Goal: Task Accomplishment & Management: Use online tool/utility

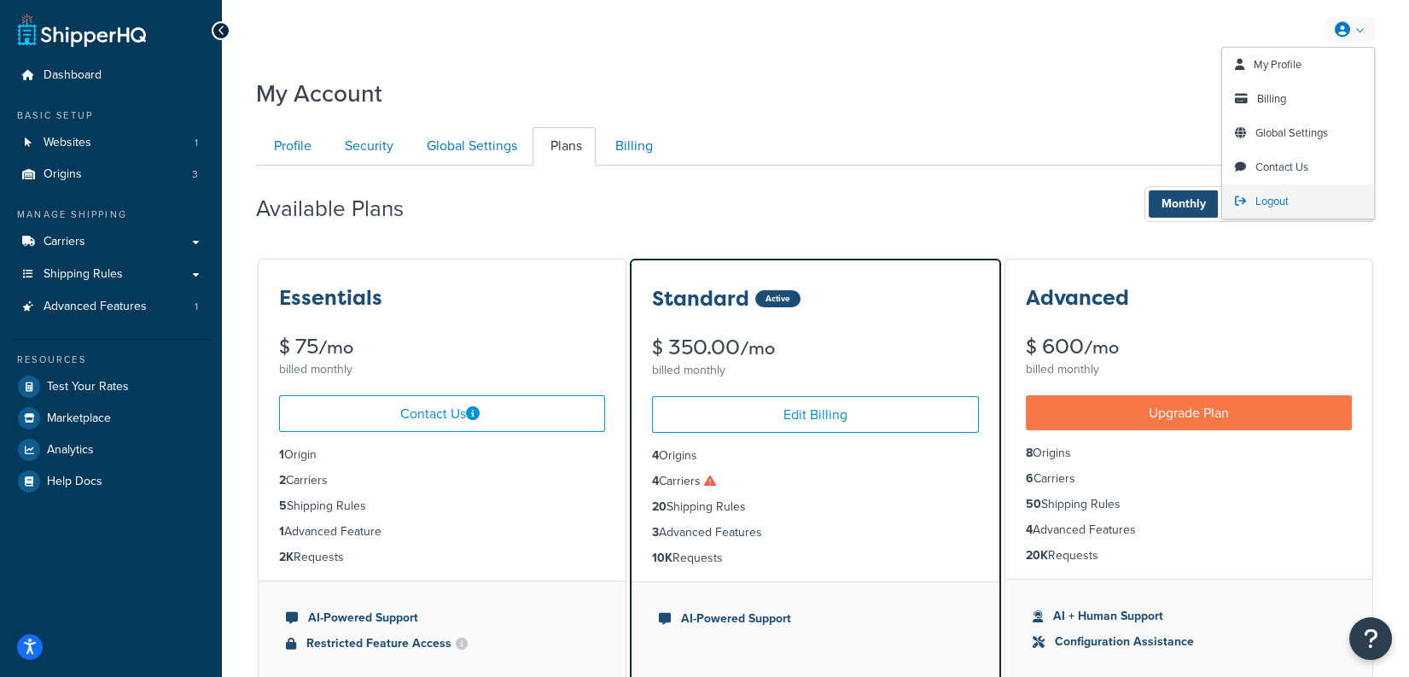
click at [1272, 205] on span "Logout" at bounding box center [1271, 201] width 33 height 16
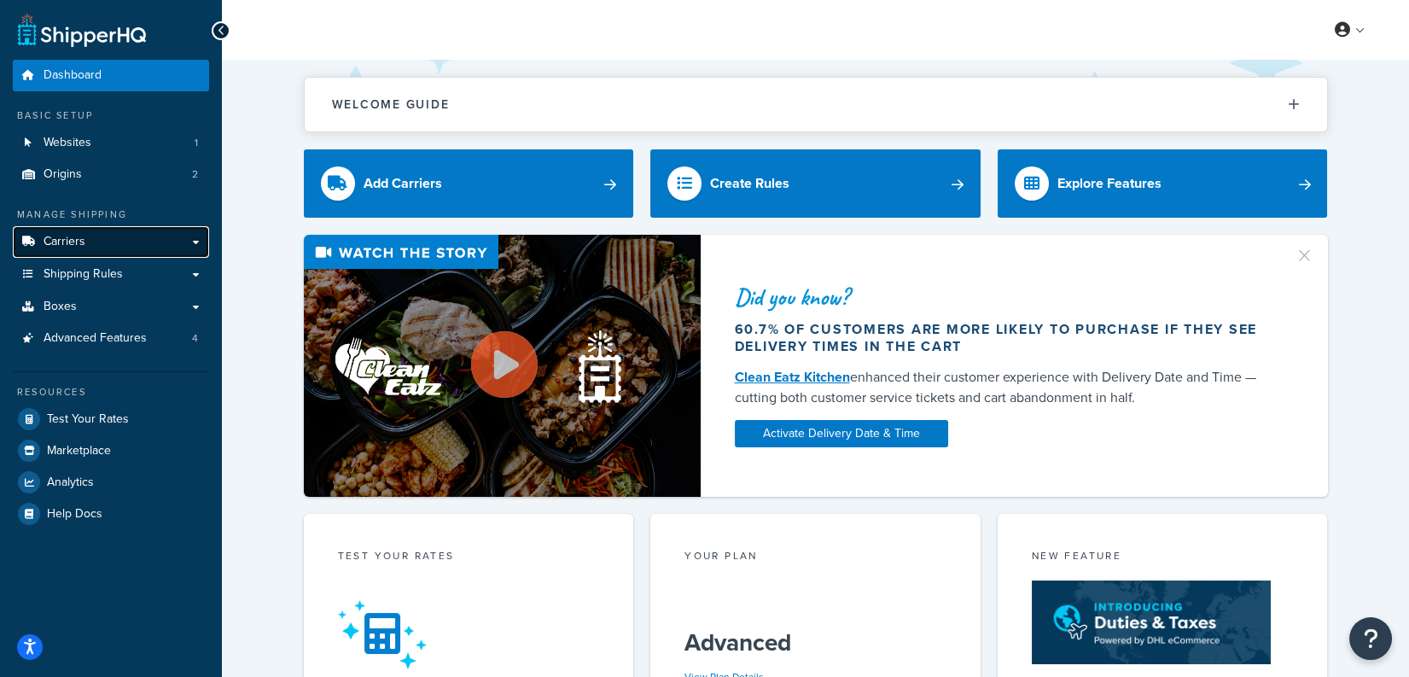
click at [163, 240] on link "Carriers" at bounding box center [111, 242] width 196 height 32
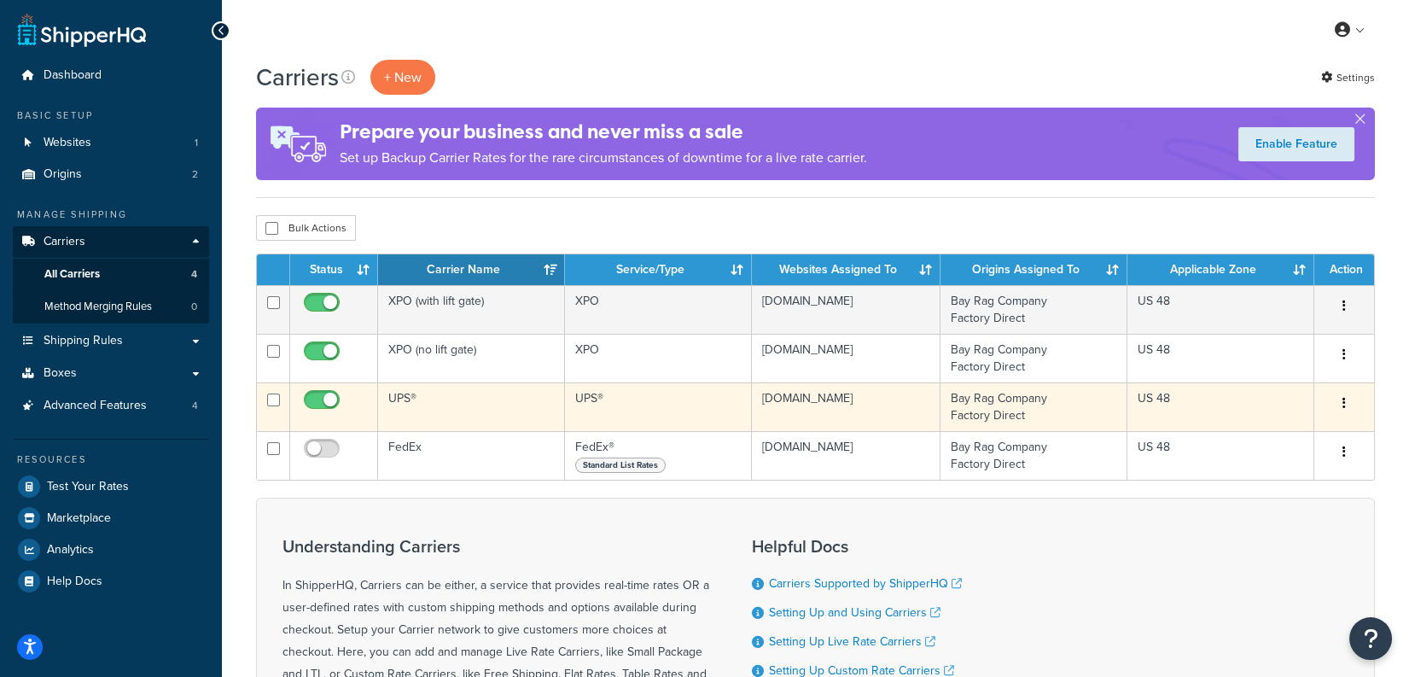
click at [521, 388] on td "UPS®" at bounding box center [471, 406] width 187 height 49
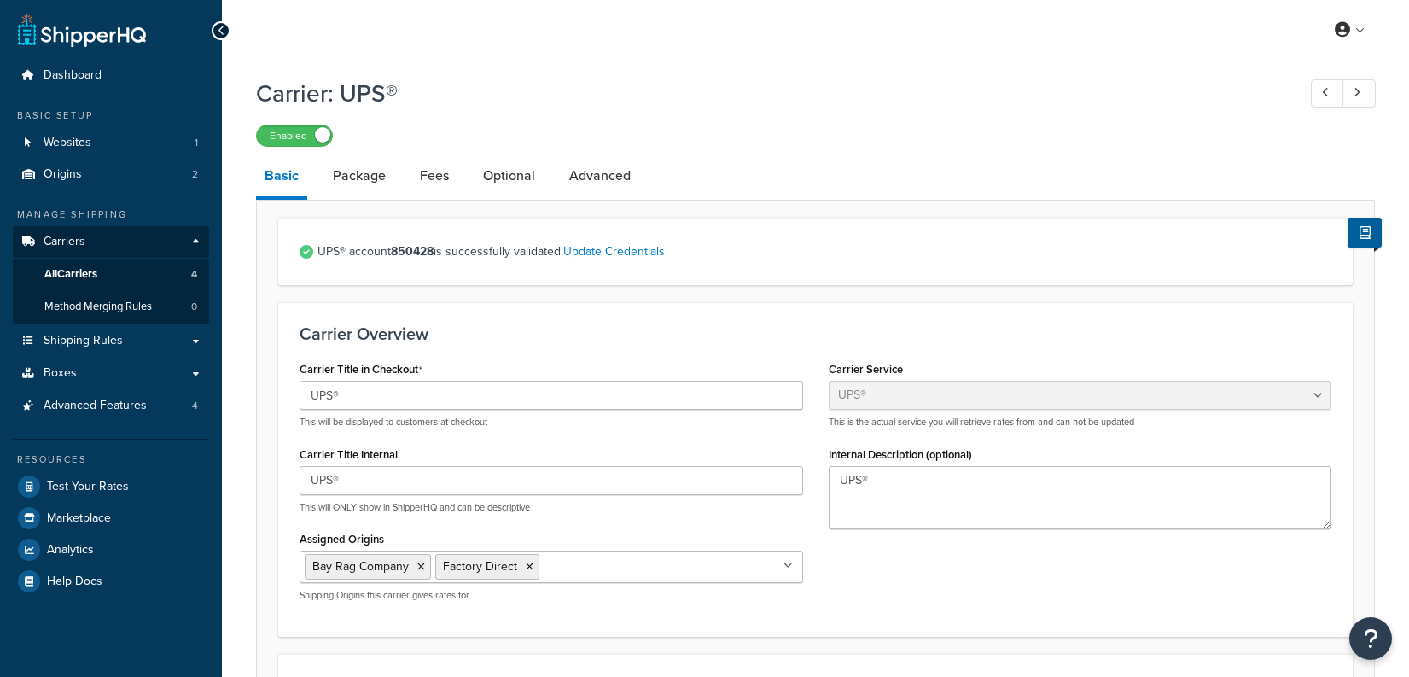
select select "ups"
click at [164, 275] on link "All Carriers 4" at bounding box center [111, 275] width 196 height 32
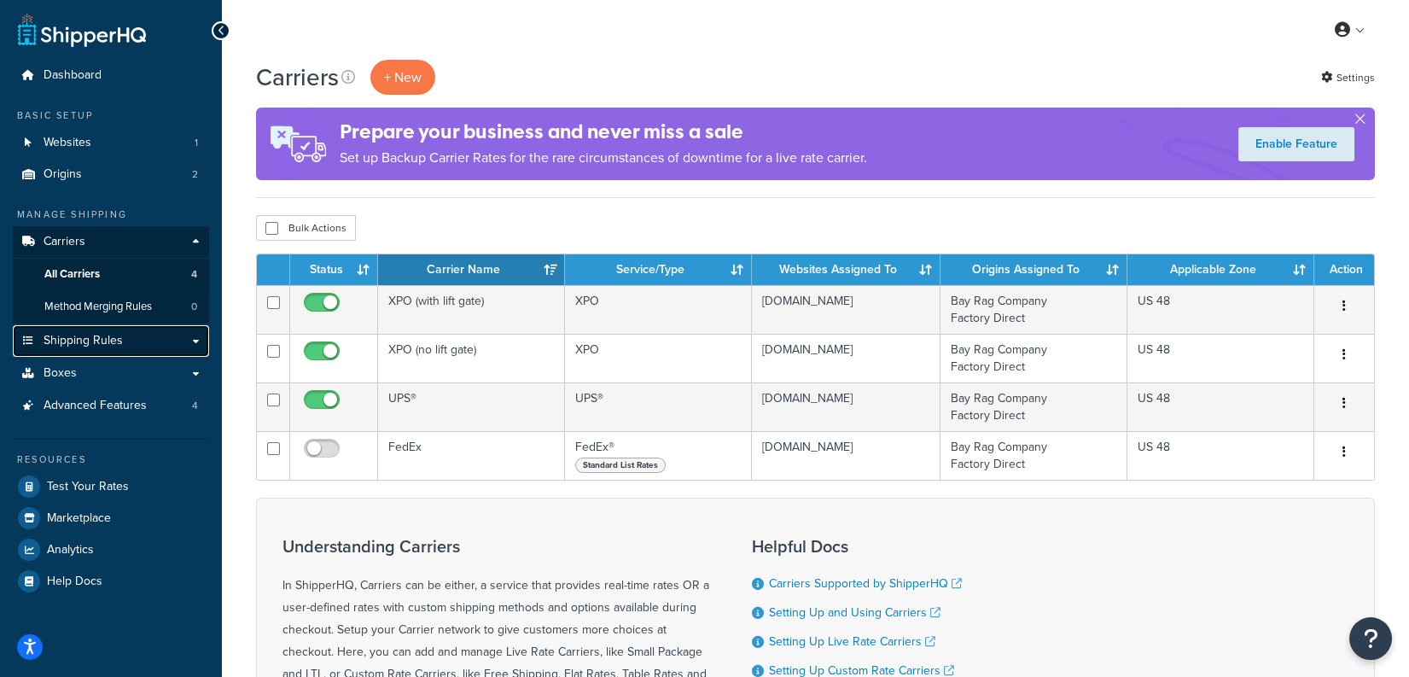
click at [154, 342] on link "Shipping Rules" at bounding box center [111, 341] width 196 height 32
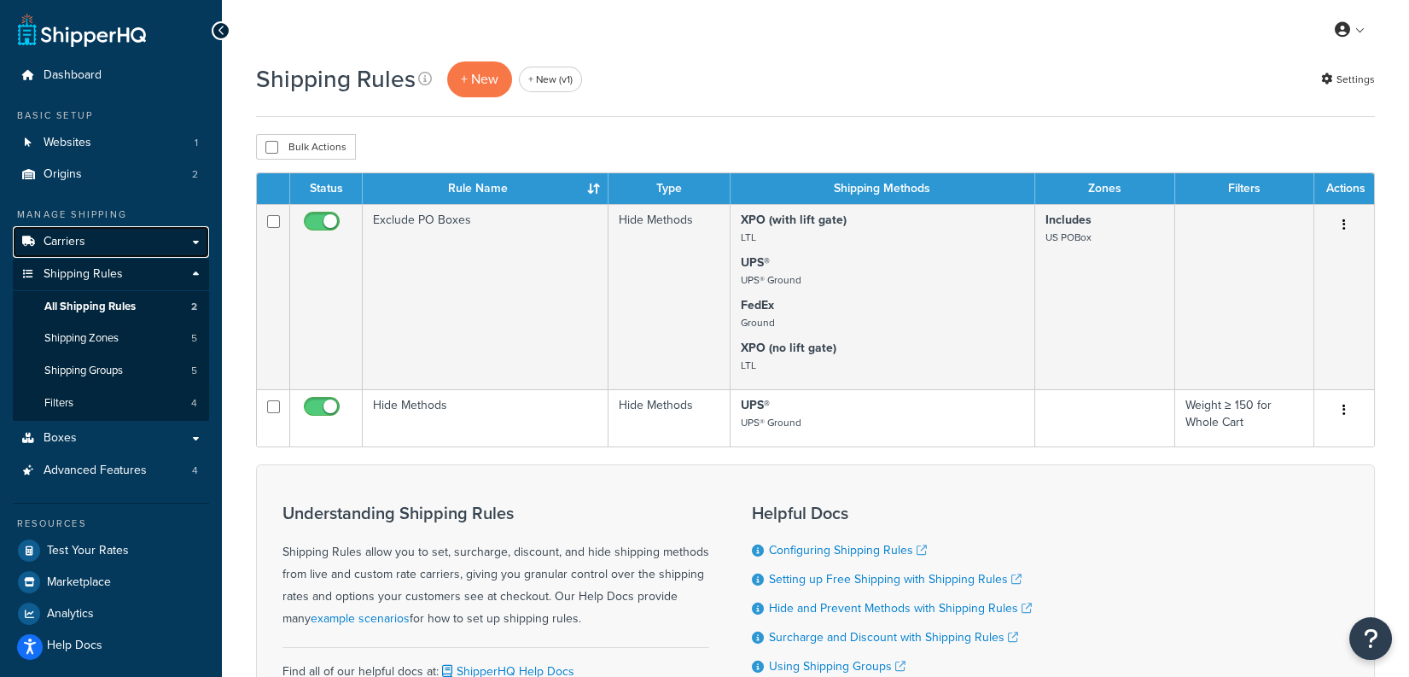
click at [172, 242] on link "Carriers" at bounding box center [111, 242] width 196 height 32
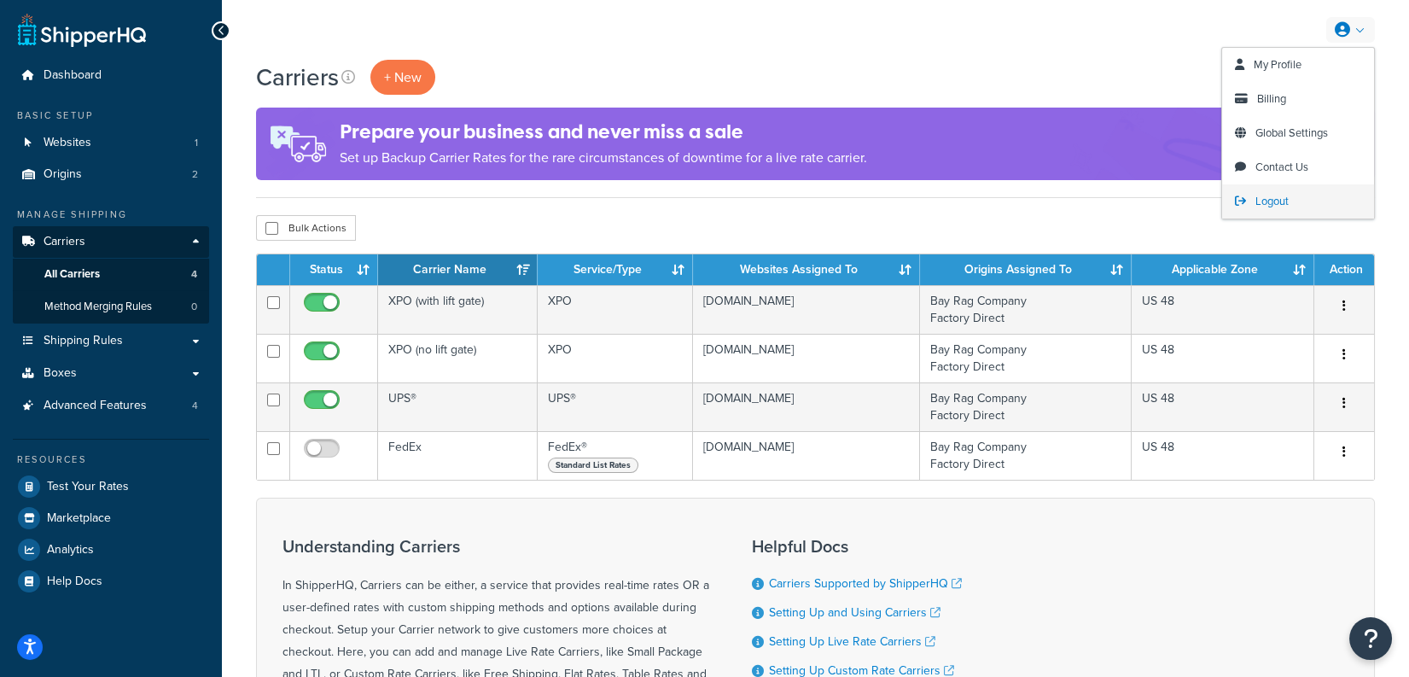
click at [1254, 200] on link "Logout" at bounding box center [1298, 201] width 152 height 34
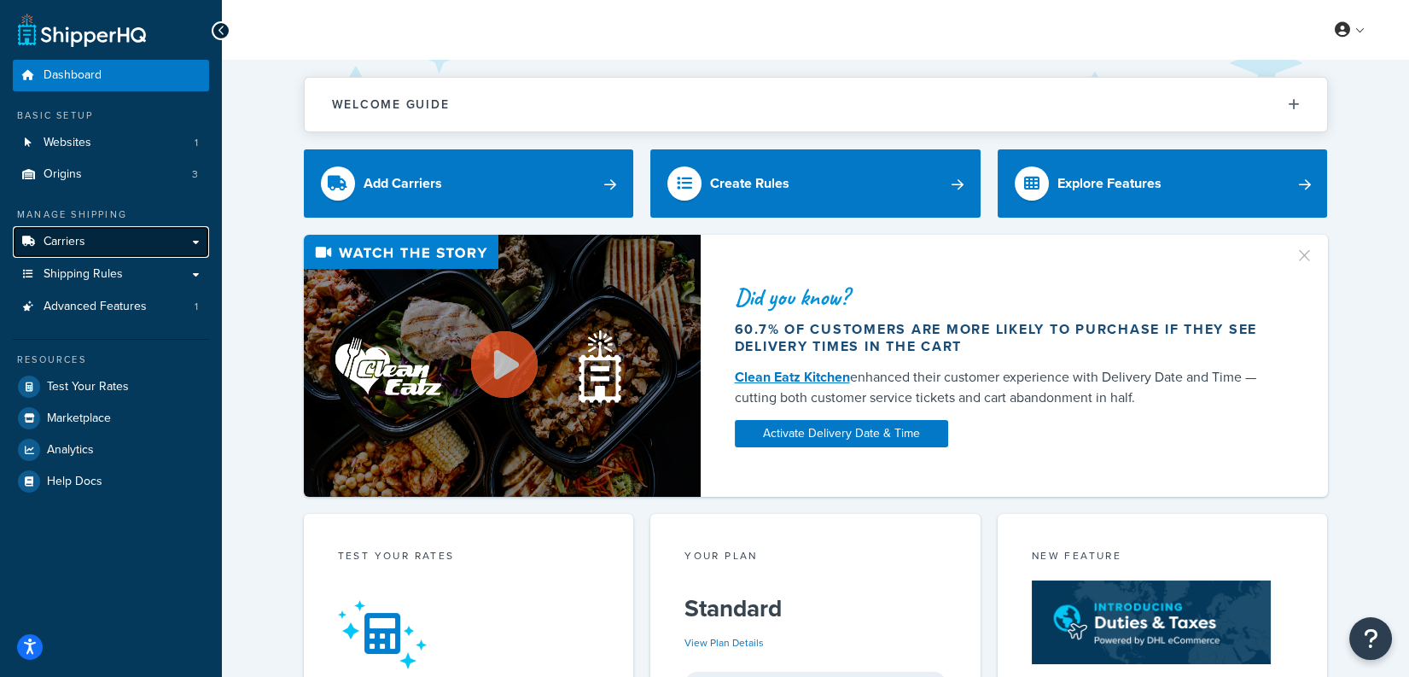
click at [140, 242] on link "Carriers" at bounding box center [111, 242] width 196 height 32
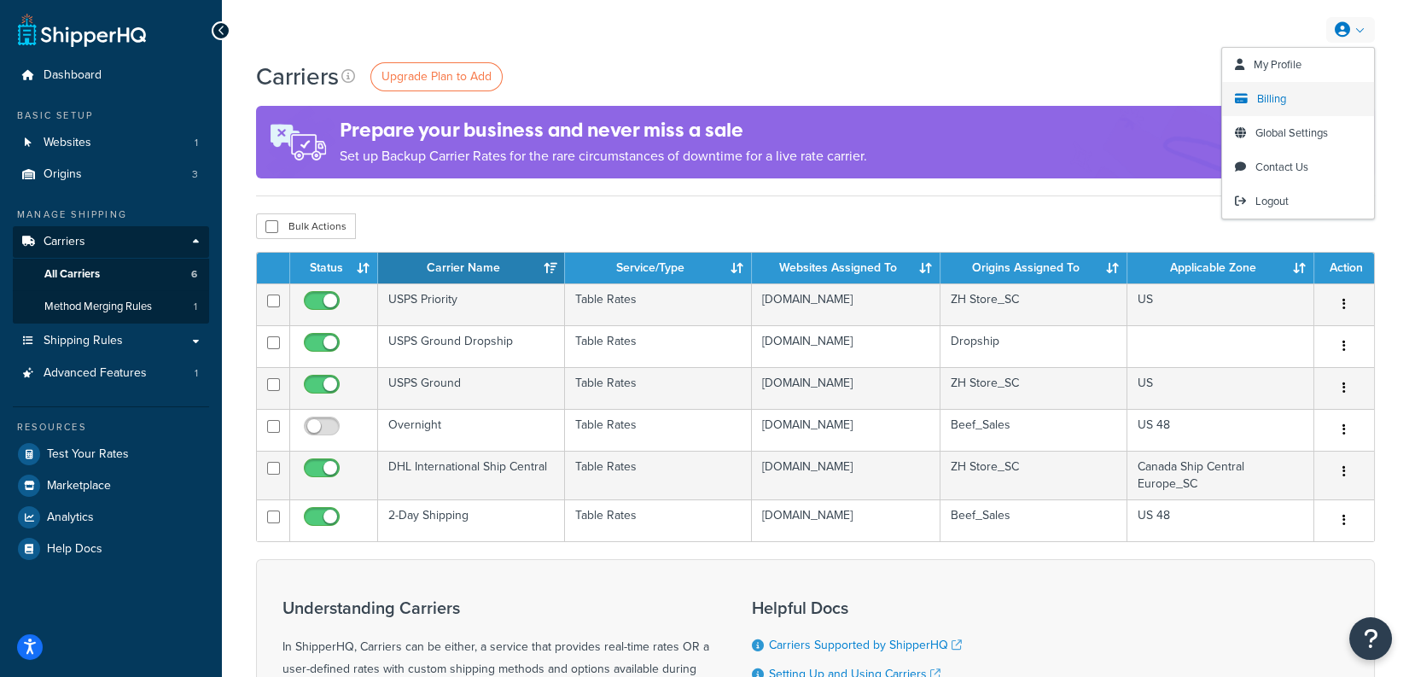
click at [1272, 101] on span "Billing" at bounding box center [1271, 98] width 29 height 16
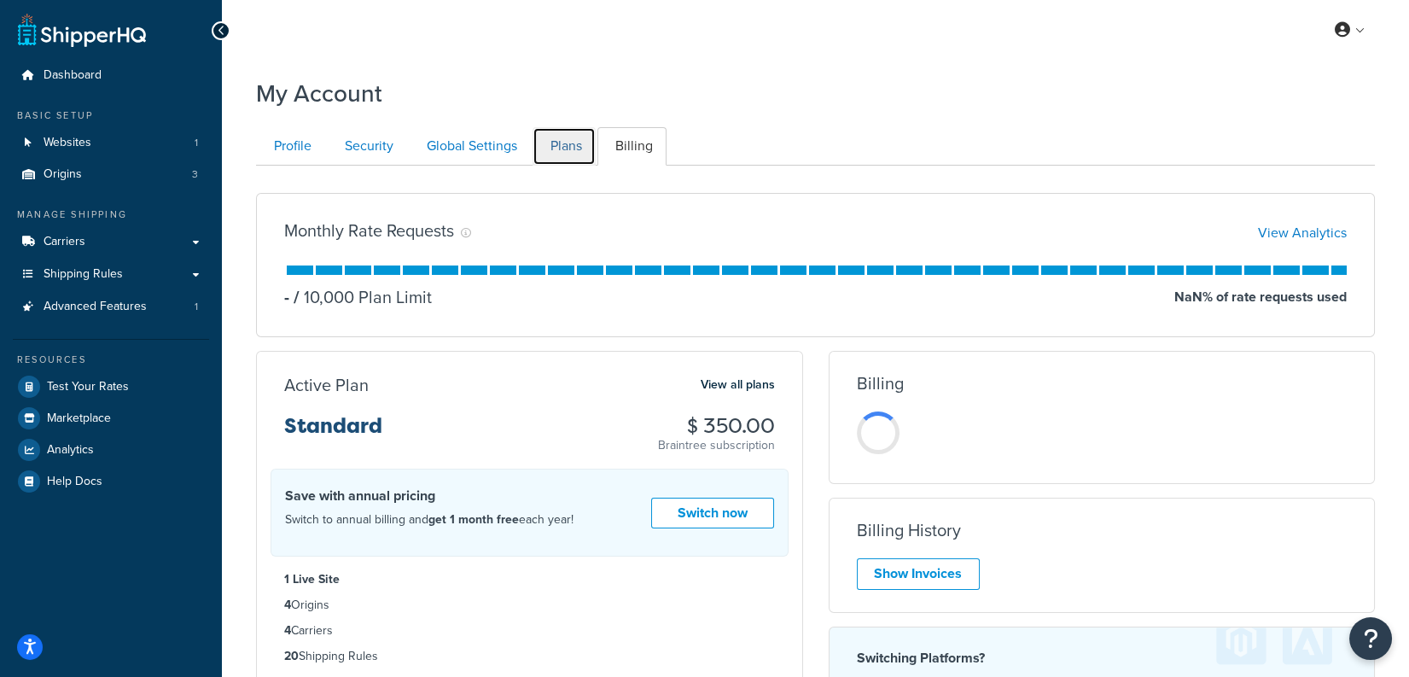
click at [567, 143] on link "Plans" at bounding box center [564, 146] width 63 height 38
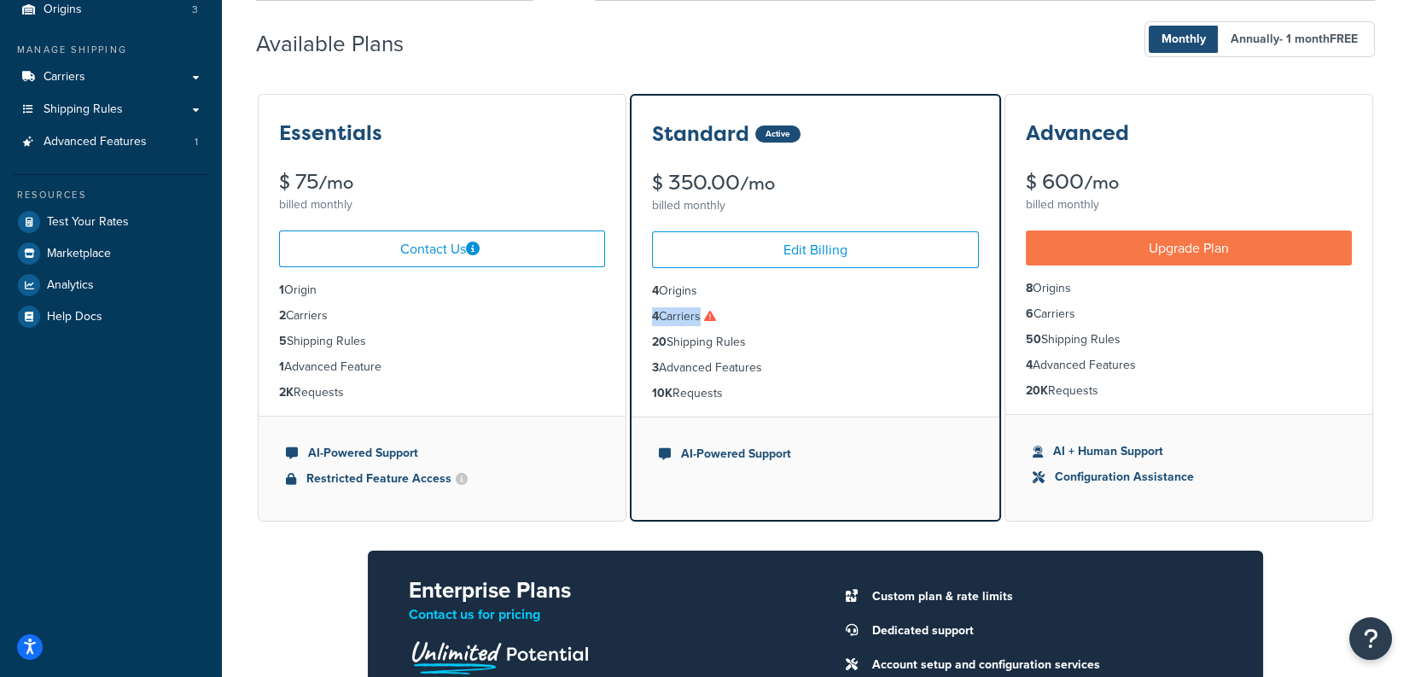
drag, startPoint x: 736, startPoint y: 315, endPoint x: 648, endPoint y: 318, distance: 88.8
click at [648, 318] on ul "4 Origins 4 Carriers 20 Shipping Rules 3 Advanced Features 10K Requests" at bounding box center [814, 342] width 367 height 148
click at [135, 110] on link "Shipping Rules" at bounding box center [111, 110] width 196 height 32
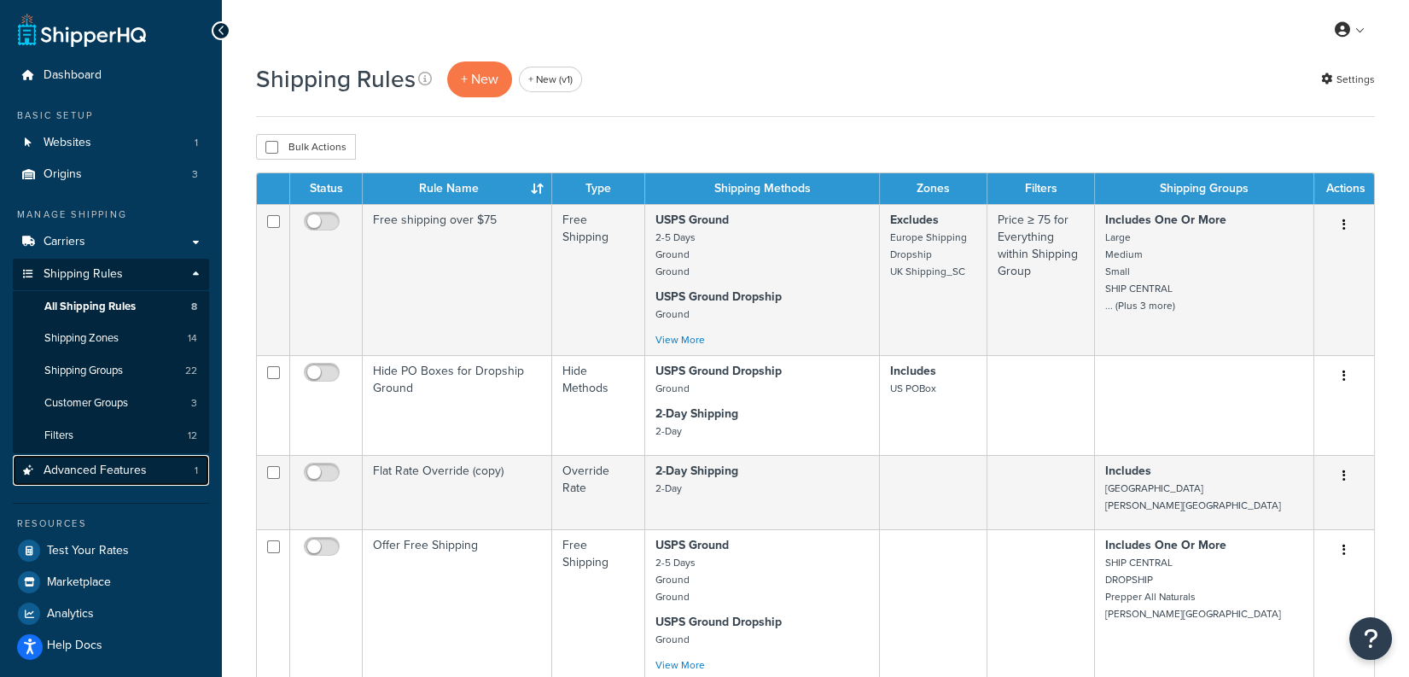
click at [168, 462] on link "Advanced Features 1" at bounding box center [111, 471] width 196 height 32
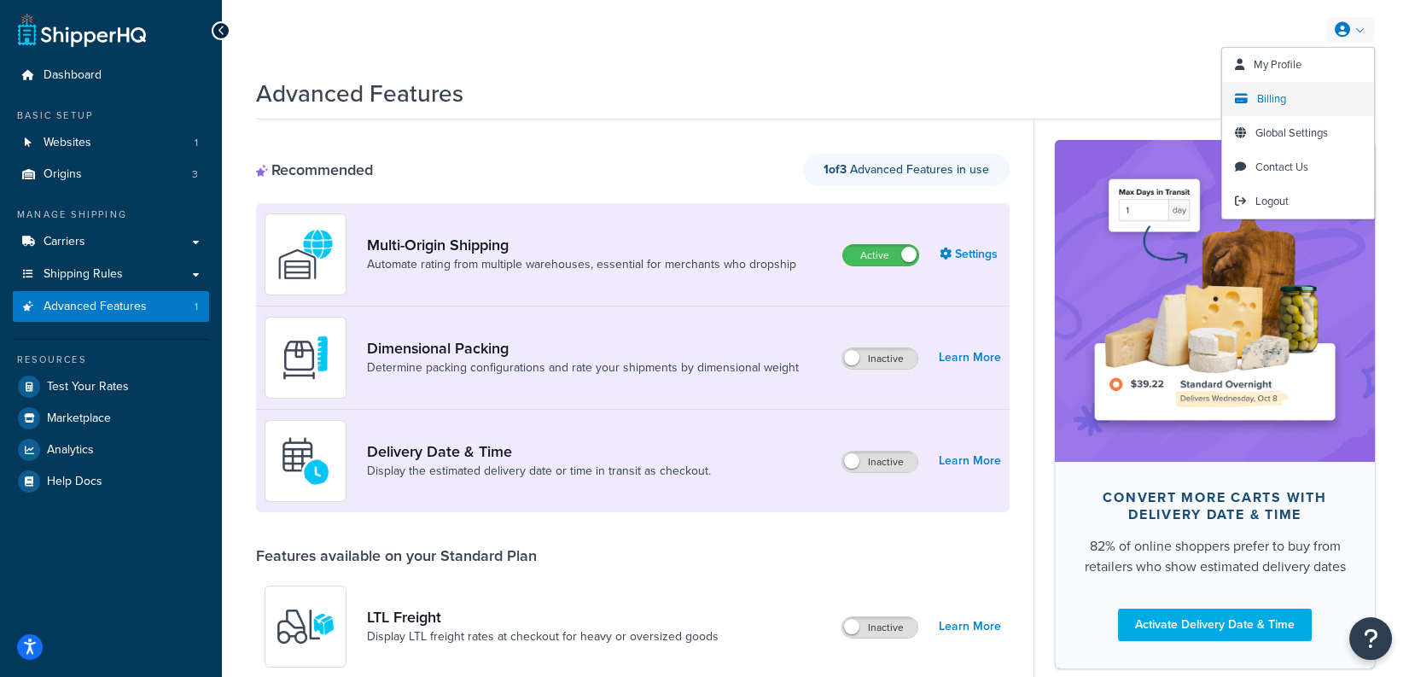
click at [1289, 102] on link "Billing" at bounding box center [1298, 99] width 152 height 34
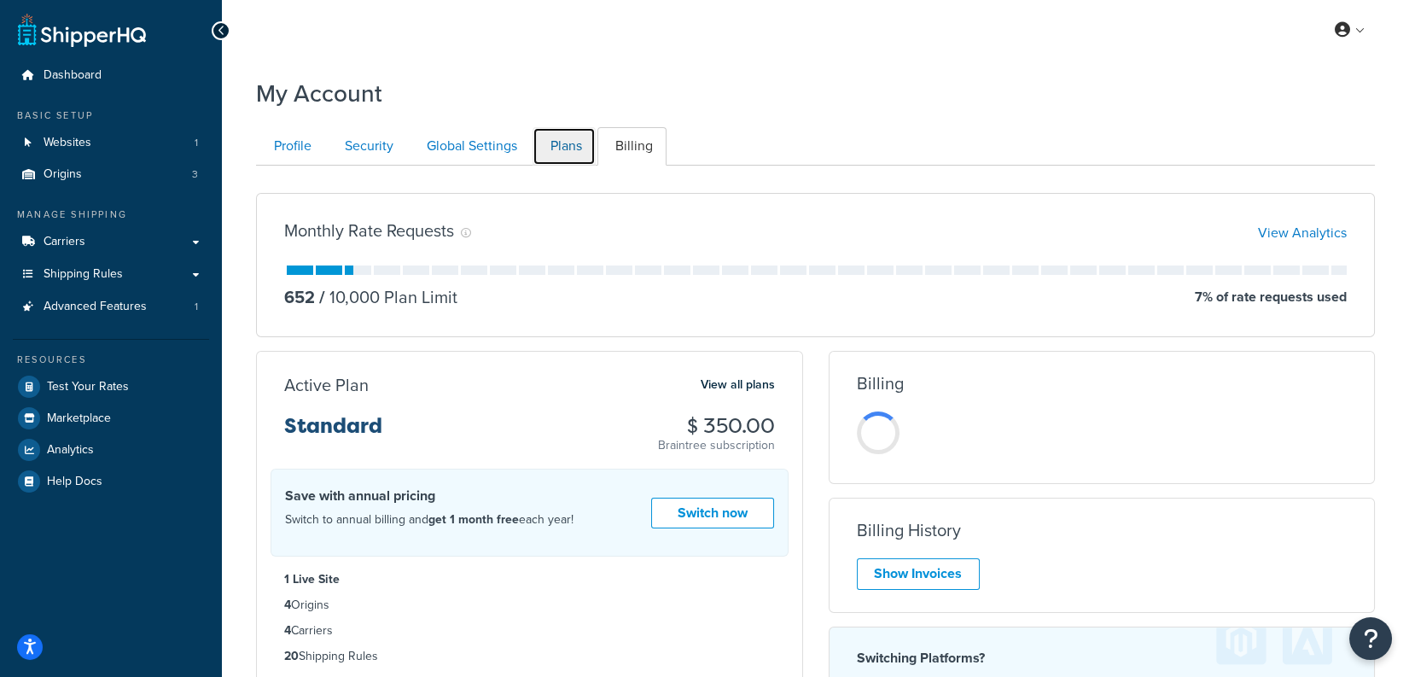
click at [572, 154] on link "Plans" at bounding box center [564, 146] width 63 height 38
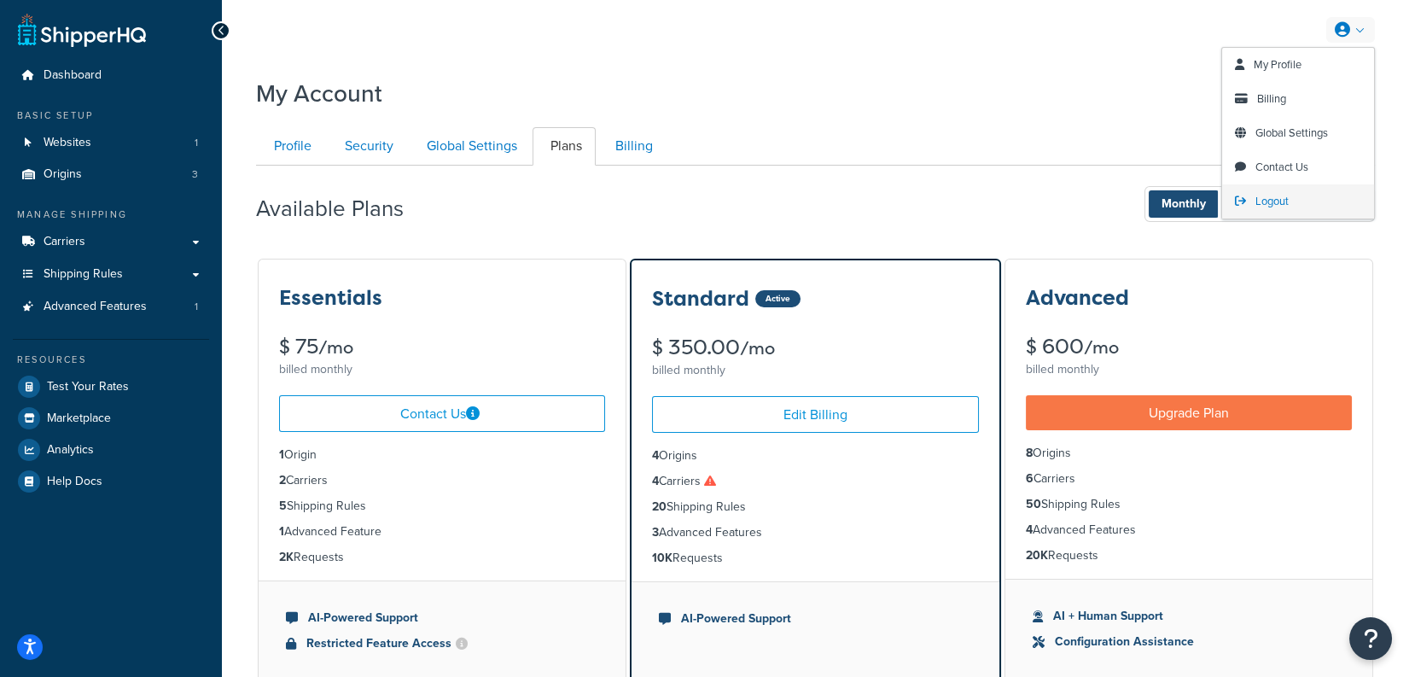
click at [1288, 207] on span "Logout" at bounding box center [1271, 201] width 33 height 16
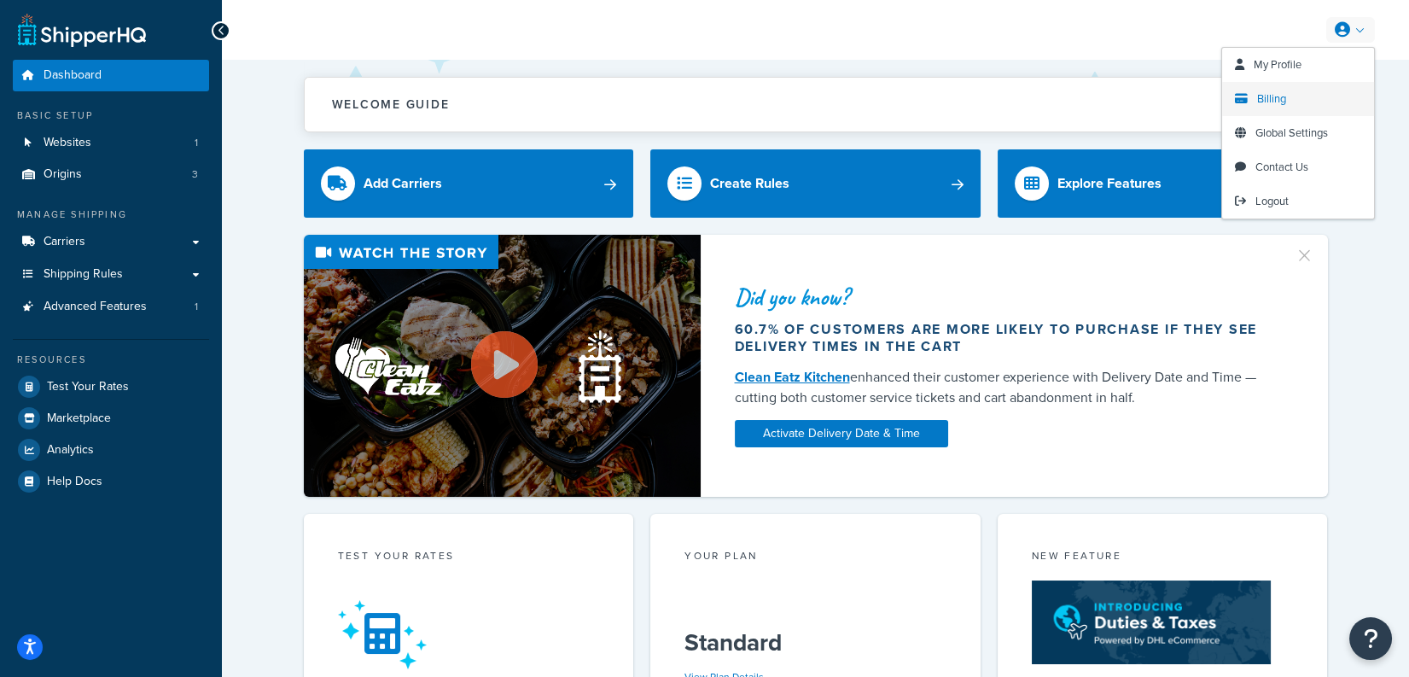
click at [1266, 101] on span "Billing" at bounding box center [1271, 98] width 29 height 16
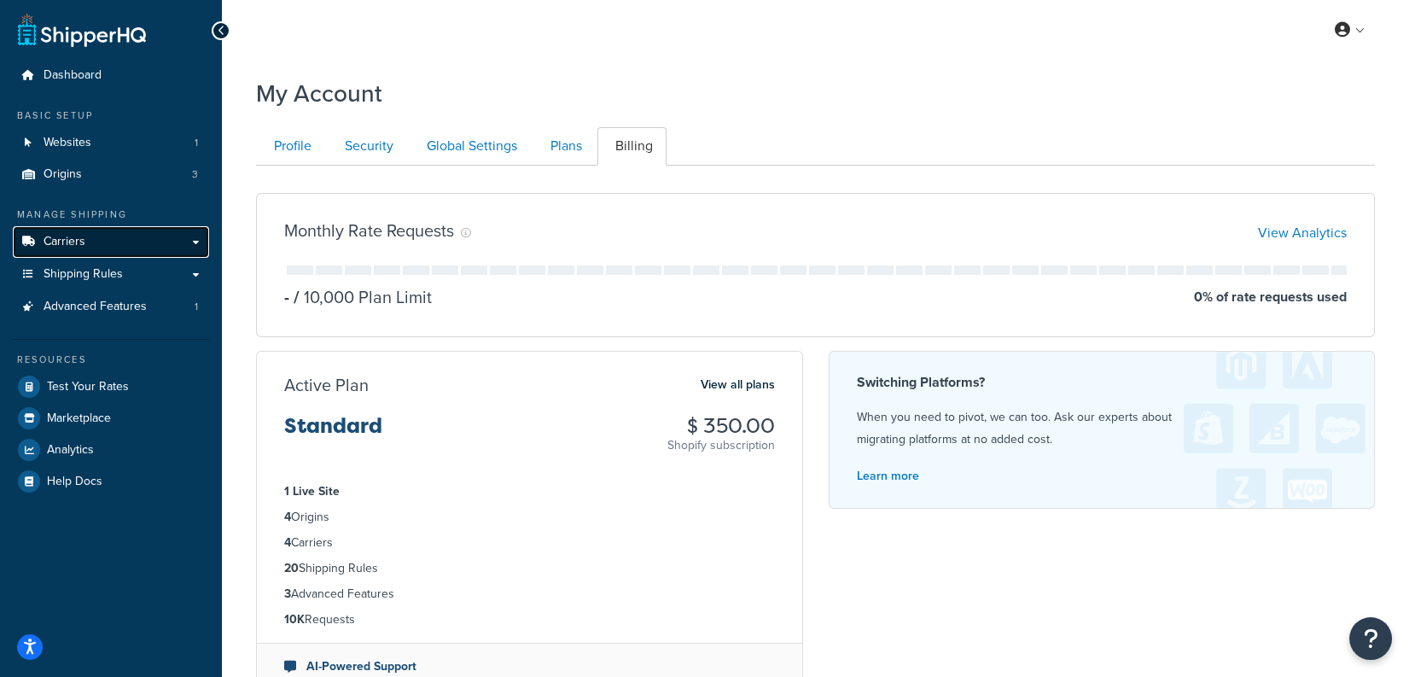
click at [143, 241] on link "Carriers" at bounding box center [111, 242] width 196 height 32
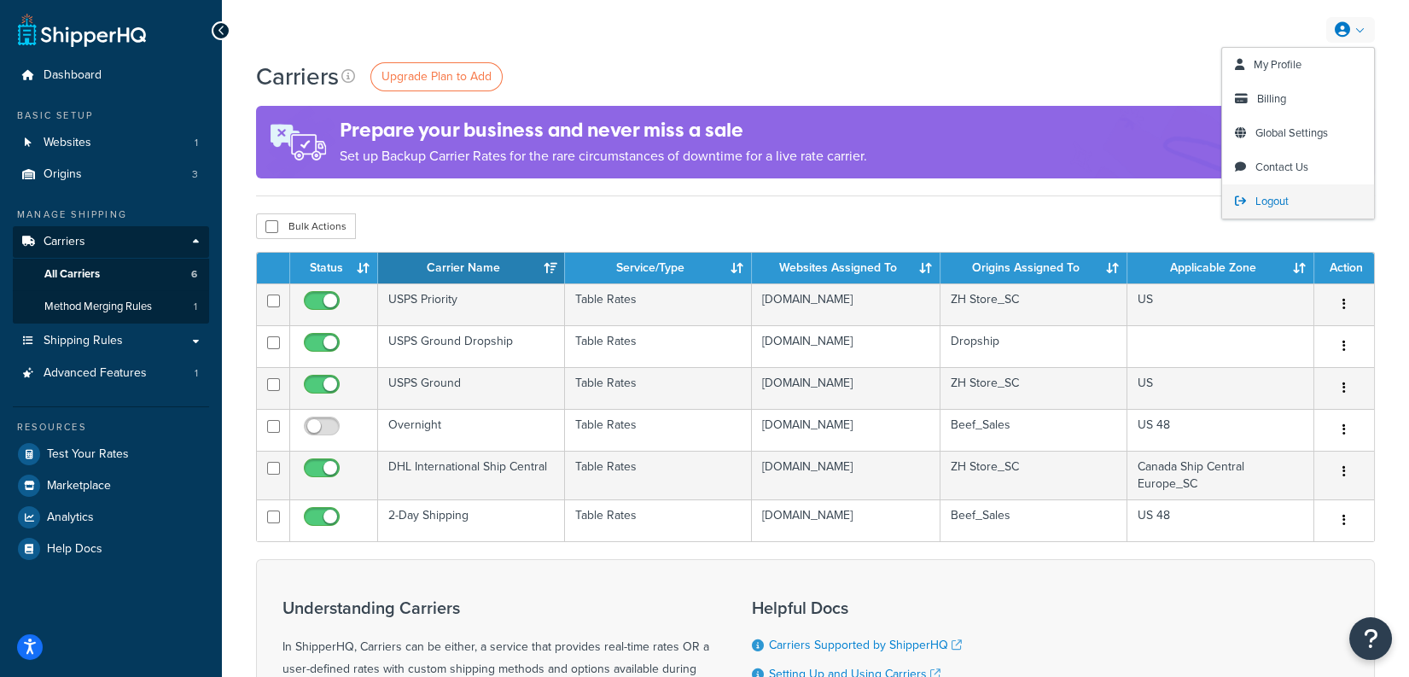
click at [1274, 205] on span "Logout" at bounding box center [1271, 201] width 33 height 16
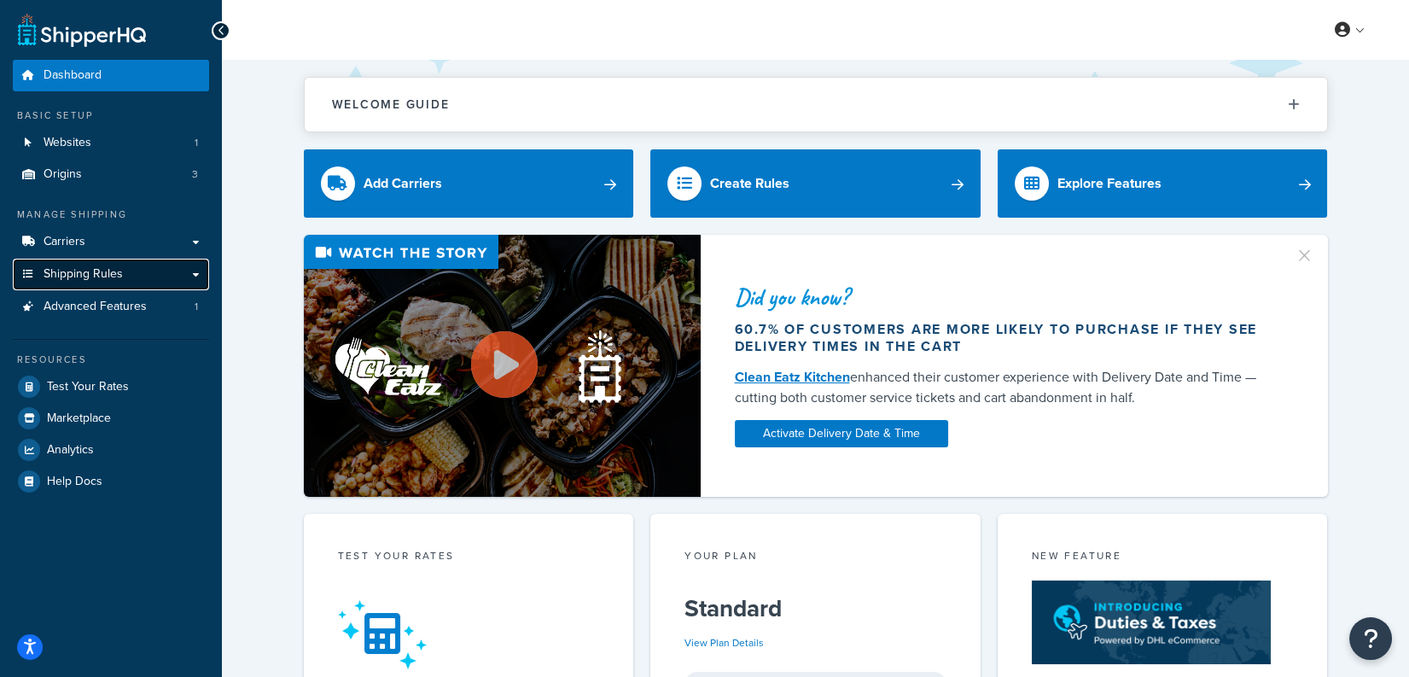
click at [131, 264] on link "Shipping Rules" at bounding box center [111, 275] width 196 height 32
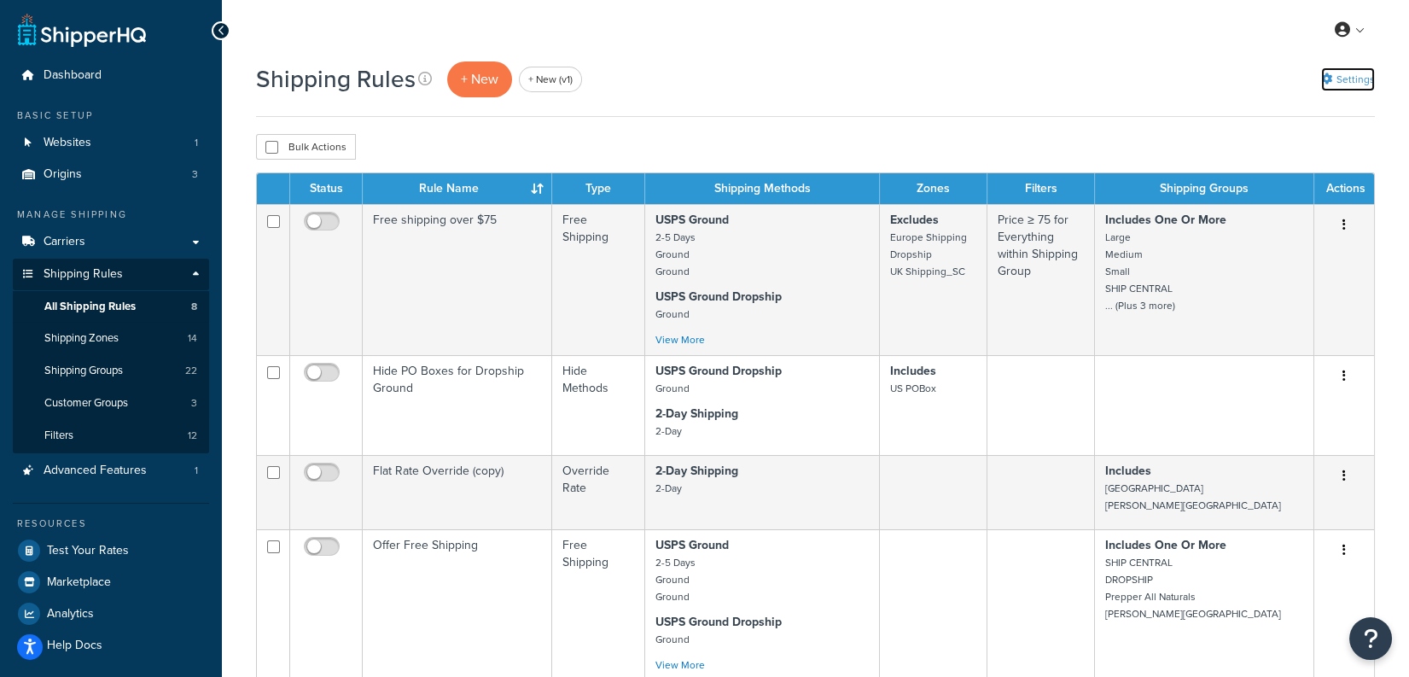
click at [1324, 75] on icon at bounding box center [1326, 78] width 11 height 11
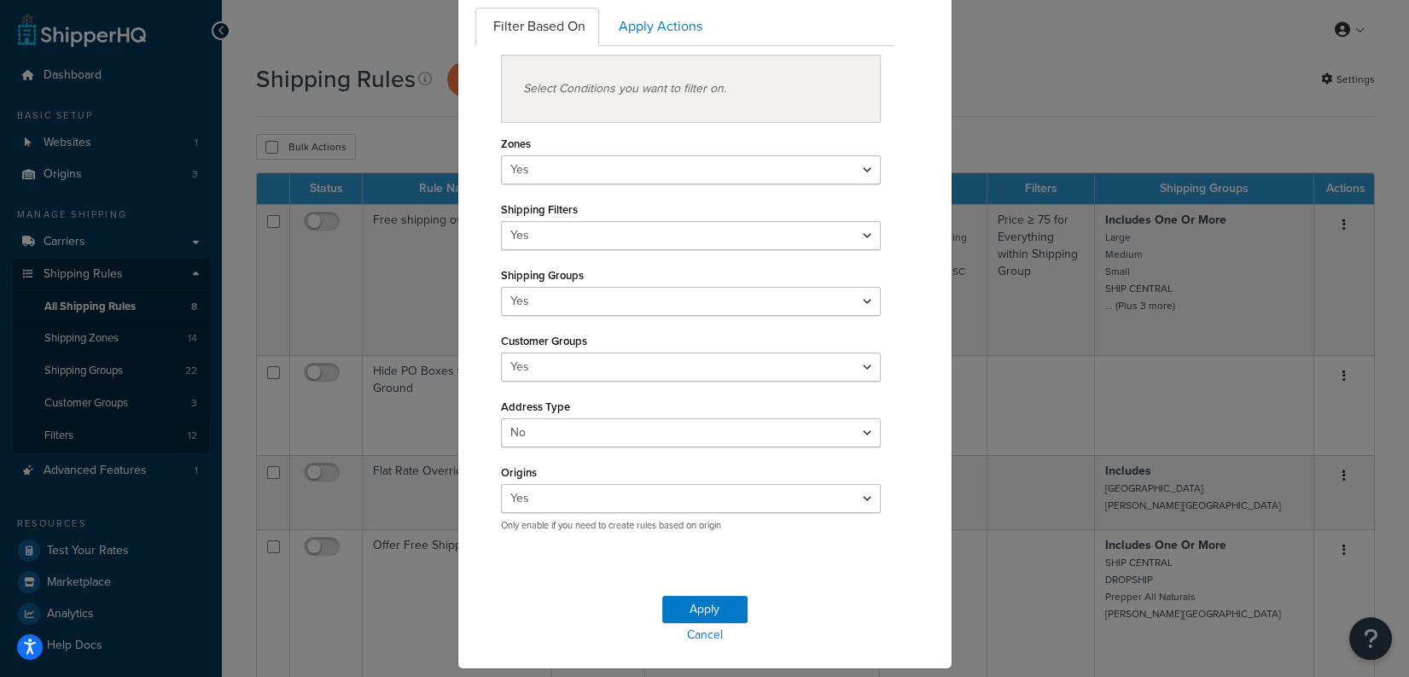
scroll to position [209, 0]
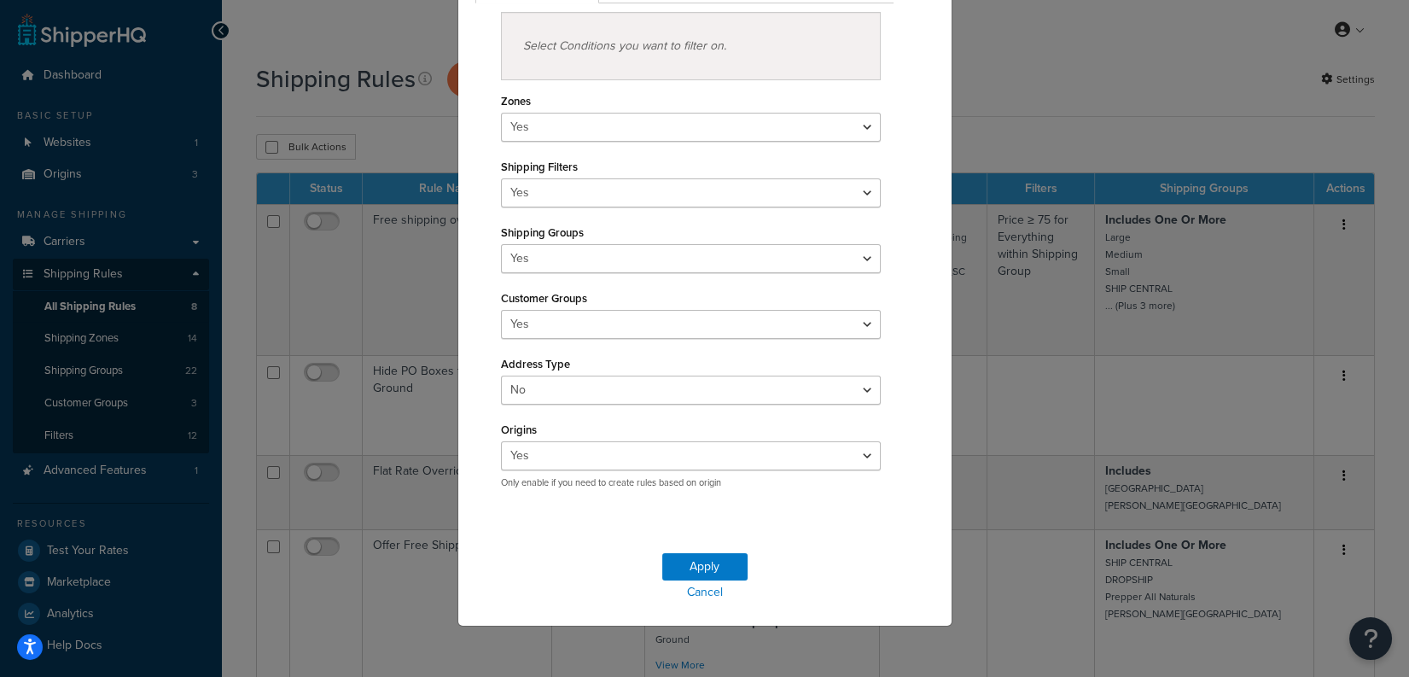
click at [936, 21] on div "Filter Based On Apply Actions Select Conditions you want to filter on. Zones Ye…" at bounding box center [705, 233] width 485 height 537
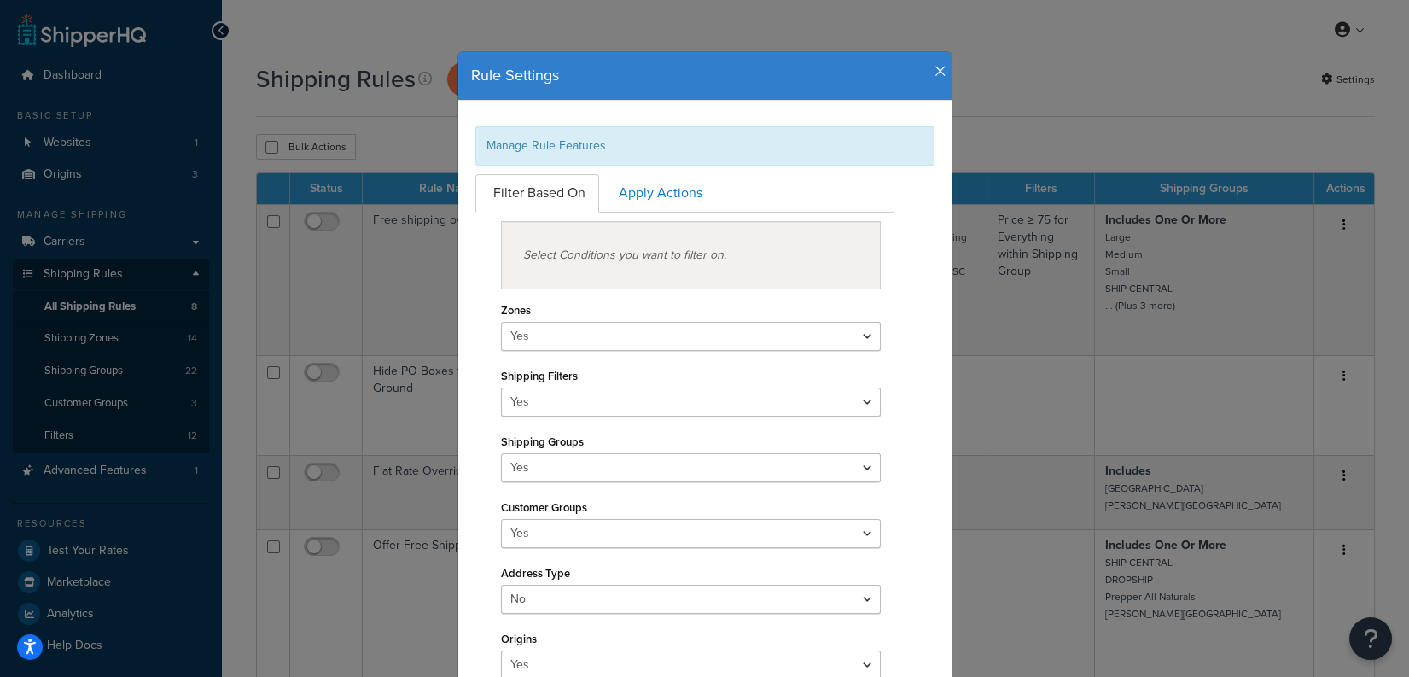
click at [933, 65] on h4 "Rule Settings" at bounding box center [705, 76] width 468 height 22
click at [935, 68] on icon "button" at bounding box center [940, 71] width 12 height 15
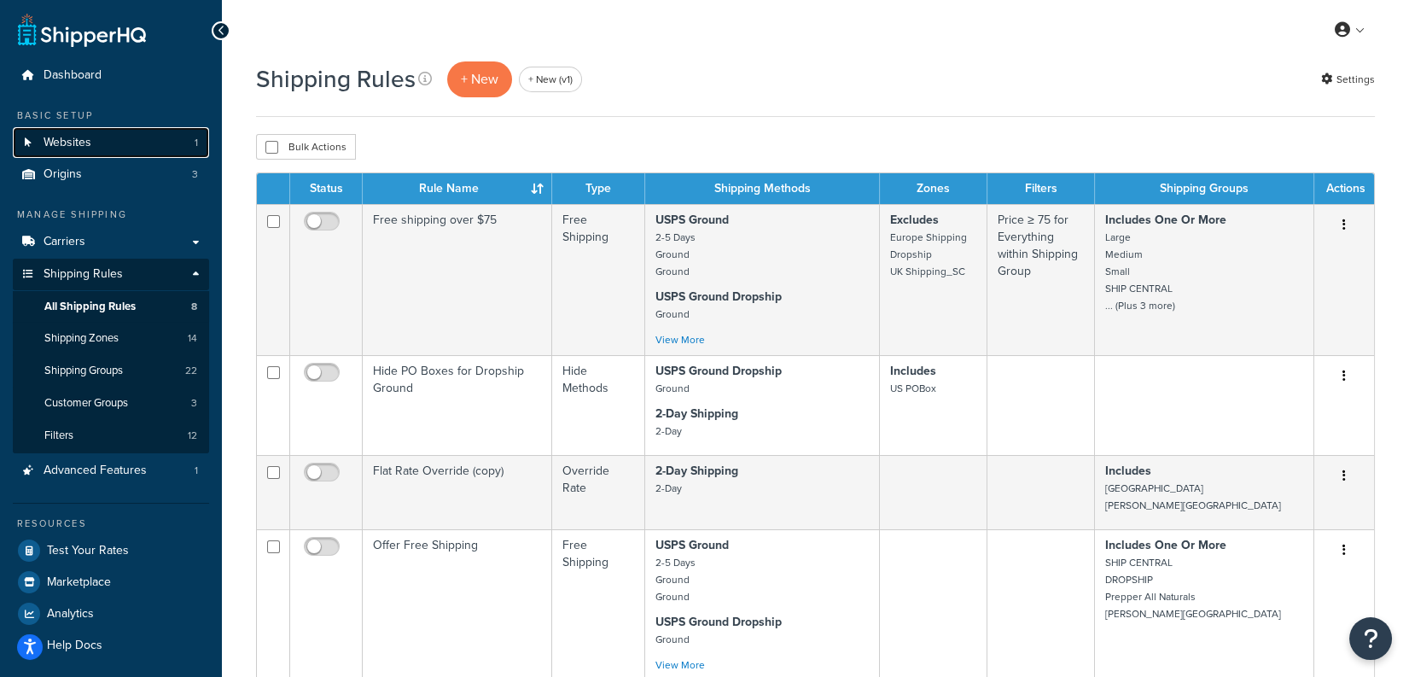
click at [157, 150] on link "Websites 1" at bounding box center [111, 143] width 196 height 32
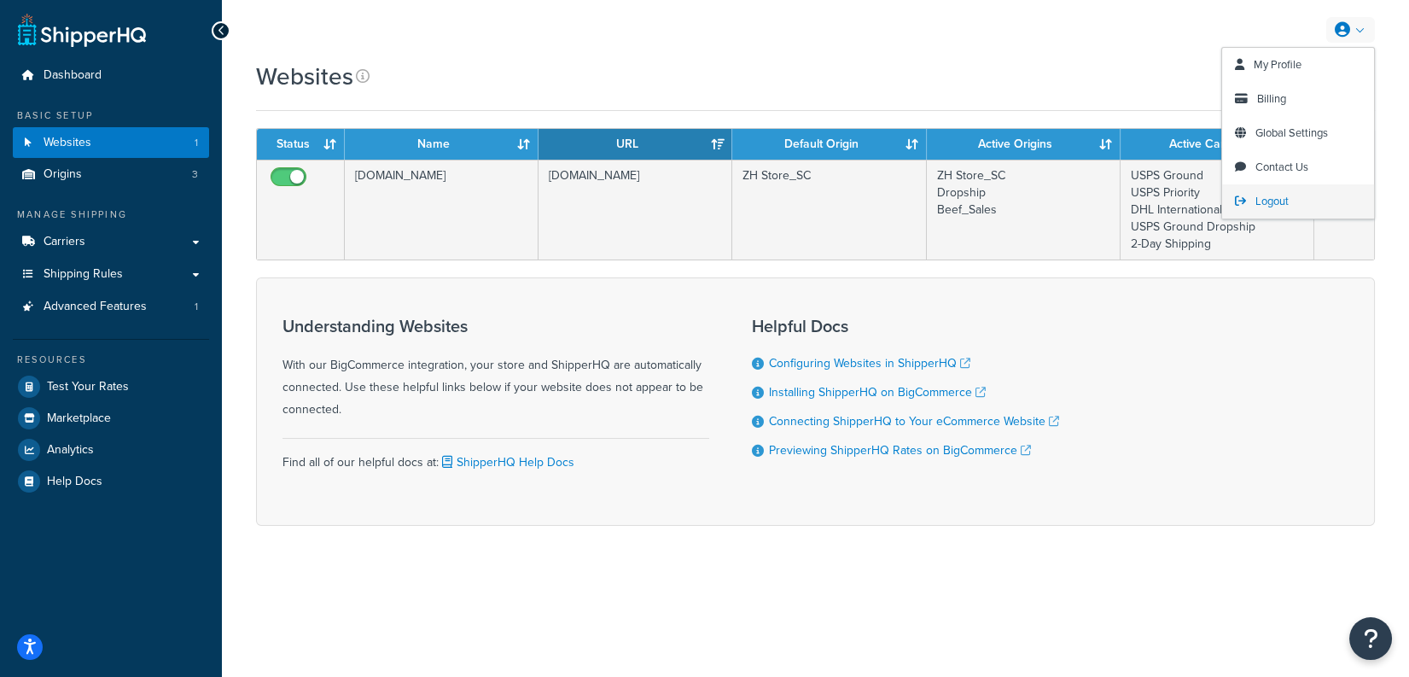
click at [1251, 209] on link "Logout" at bounding box center [1298, 201] width 152 height 34
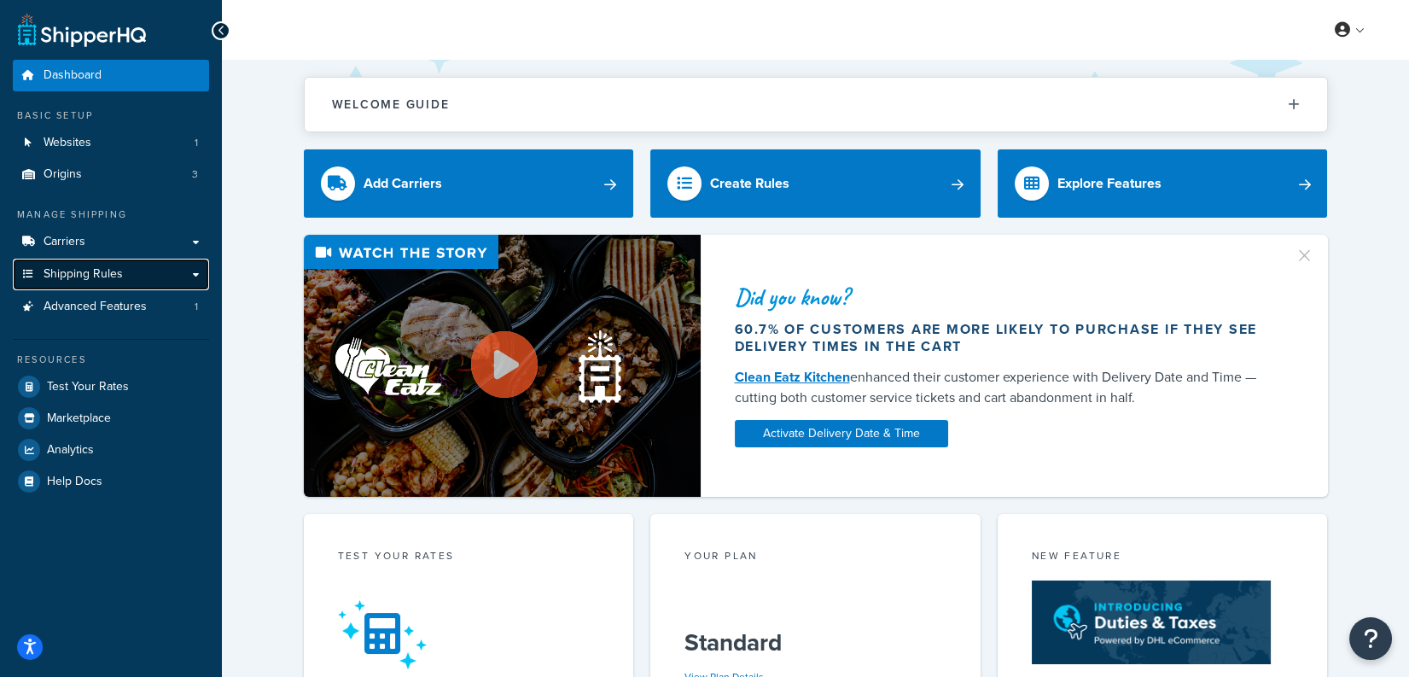
click at [113, 267] on span "Shipping Rules" at bounding box center [83, 274] width 79 height 15
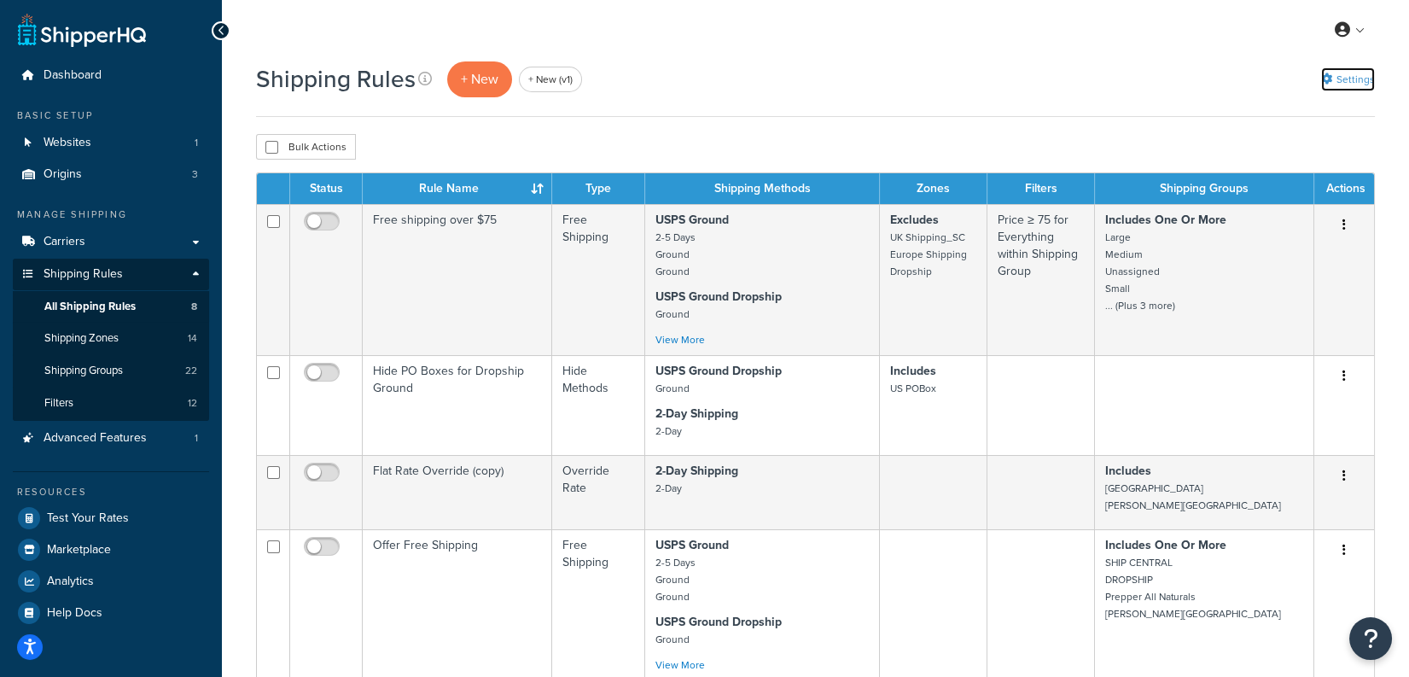
click at [1333, 76] on link "Settings" at bounding box center [1348, 79] width 54 height 24
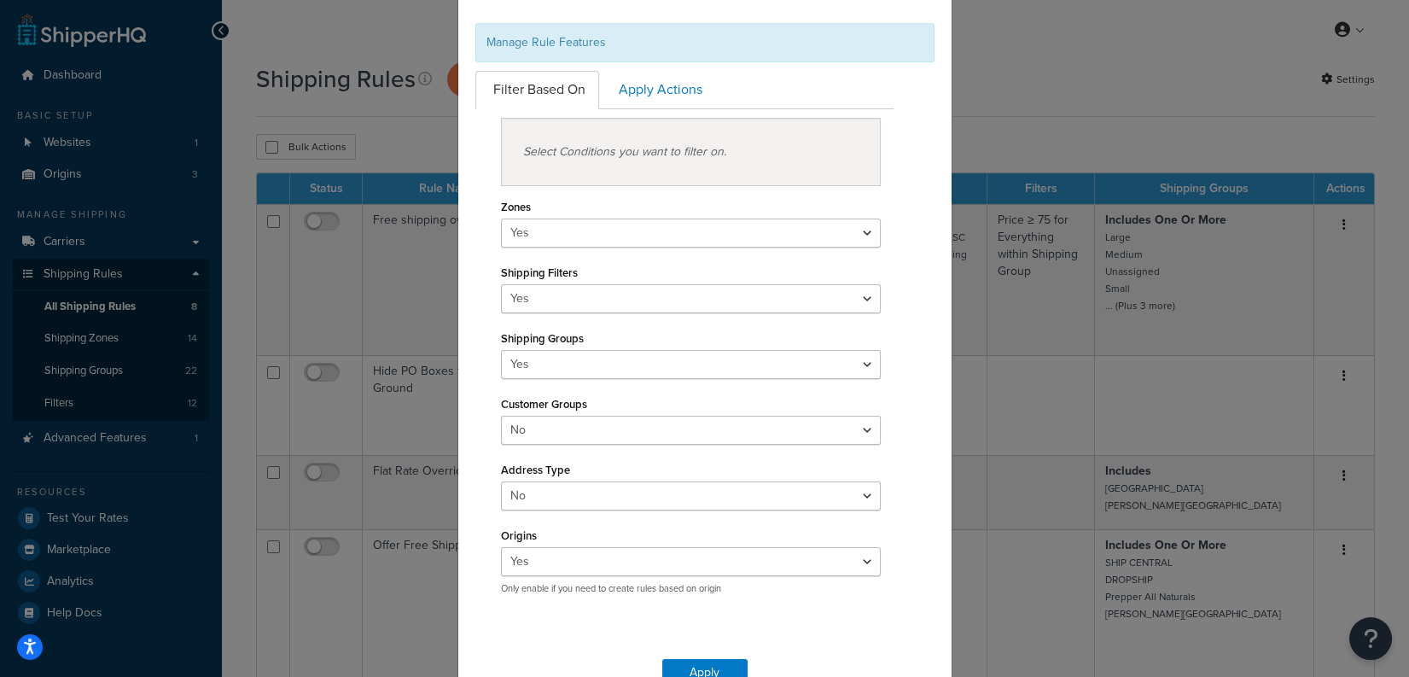
scroll to position [127, 0]
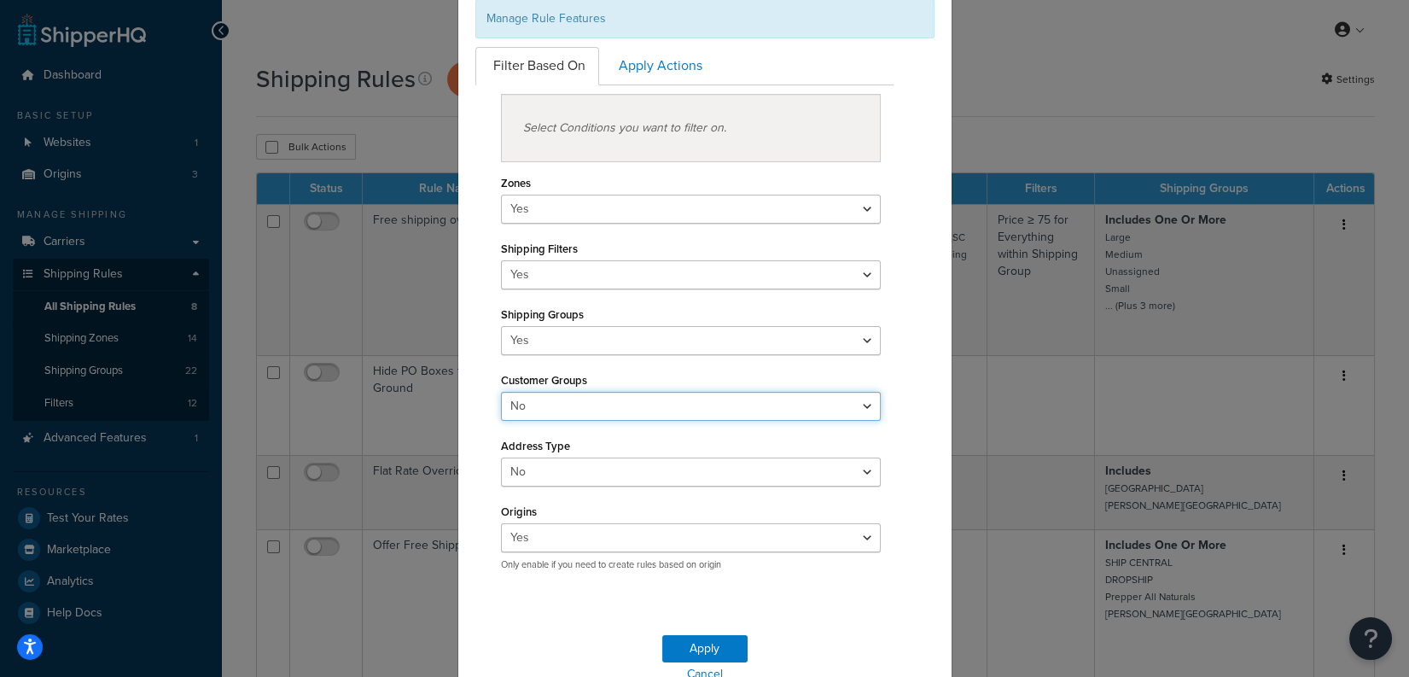
click at [637, 400] on select "Yes No" at bounding box center [691, 406] width 381 height 29
select select "true"
click at [501, 392] on select "Yes No" at bounding box center [691, 406] width 381 height 29
click at [715, 637] on button "Apply" at bounding box center [704, 648] width 85 height 27
